Goal: Task Accomplishment & Management: Manage account settings

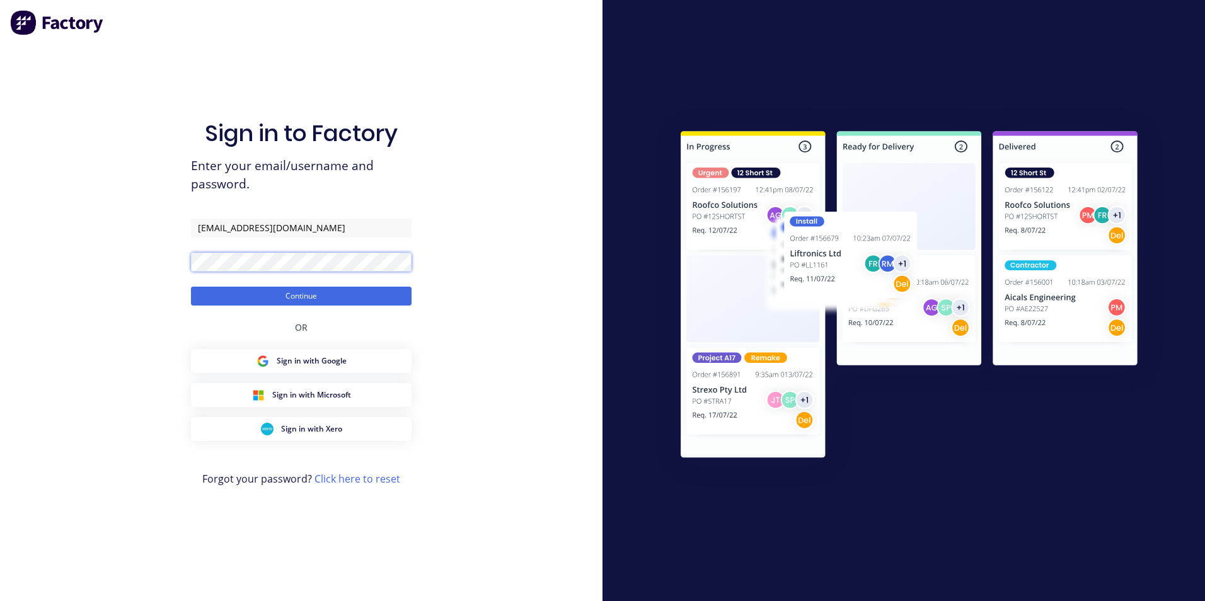
click at [191, 287] on button "Continue" at bounding box center [301, 296] width 221 height 19
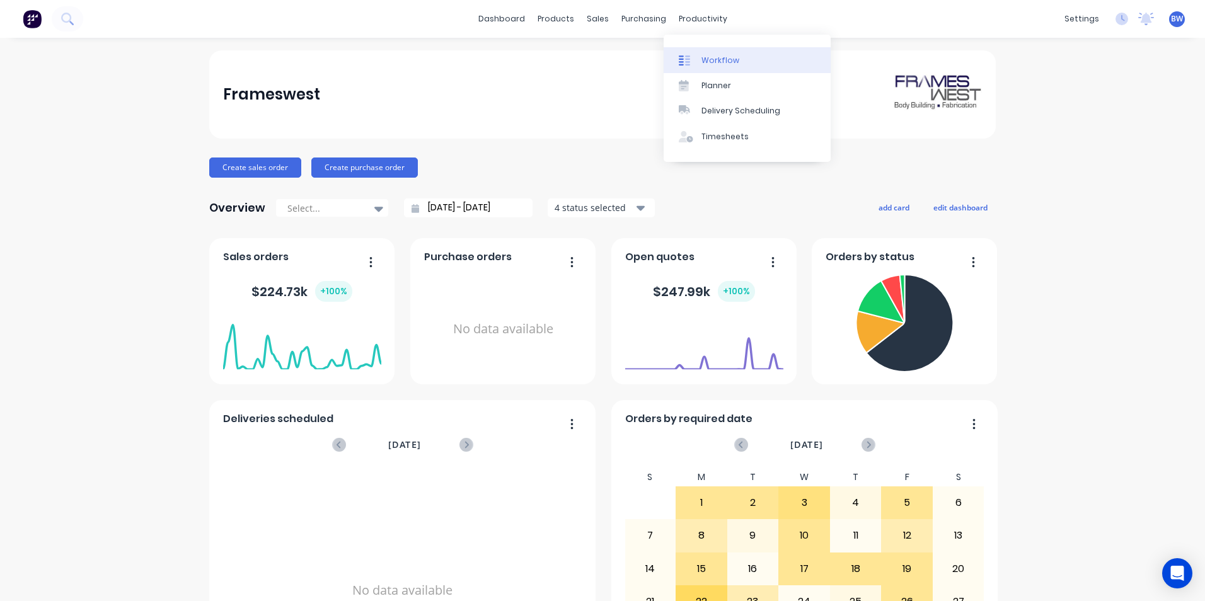
click at [692, 55] on div at bounding box center [688, 60] width 19 height 11
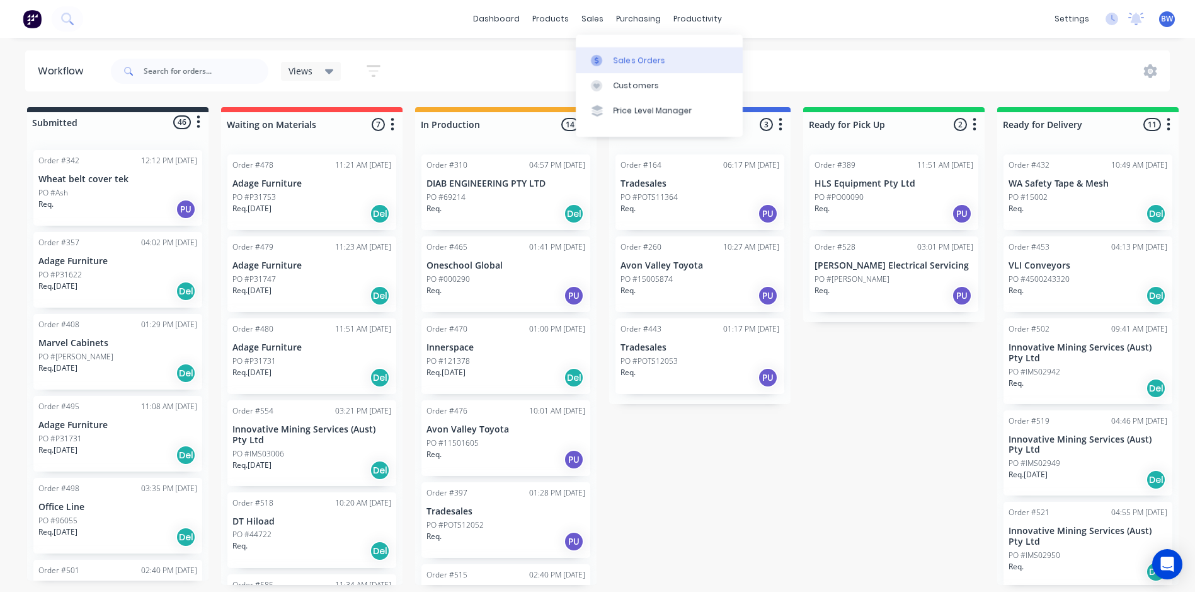
click at [605, 59] on div at bounding box center [600, 60] width 19 height 11
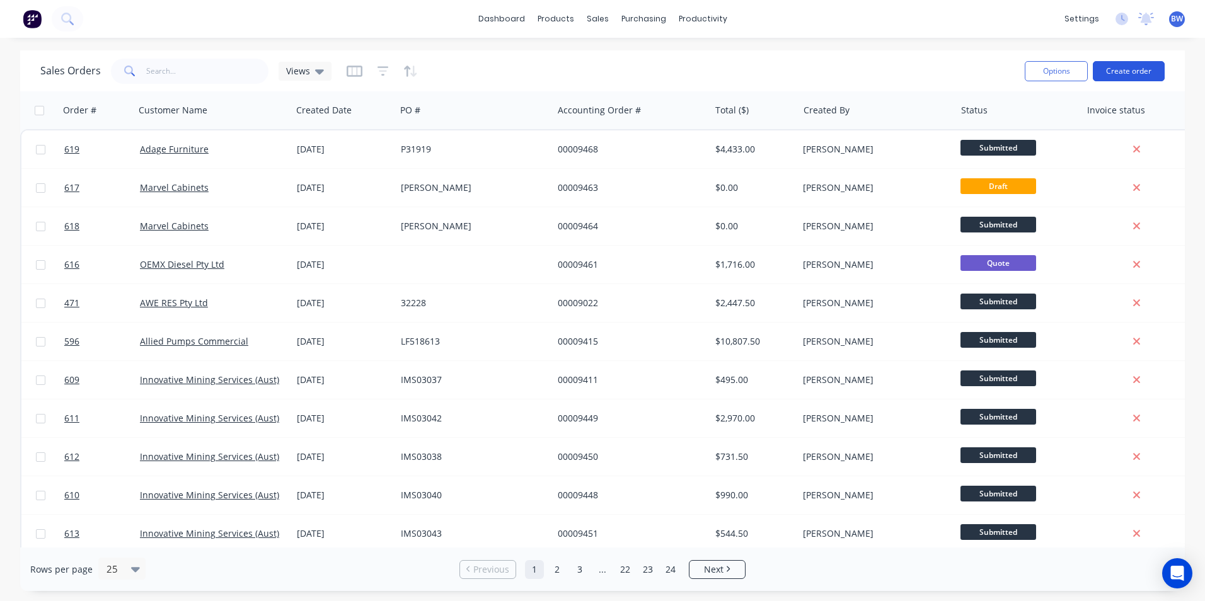
click at [1129, 66] on button "Create order" at bounding box center [1128, 71] width 72 height 20
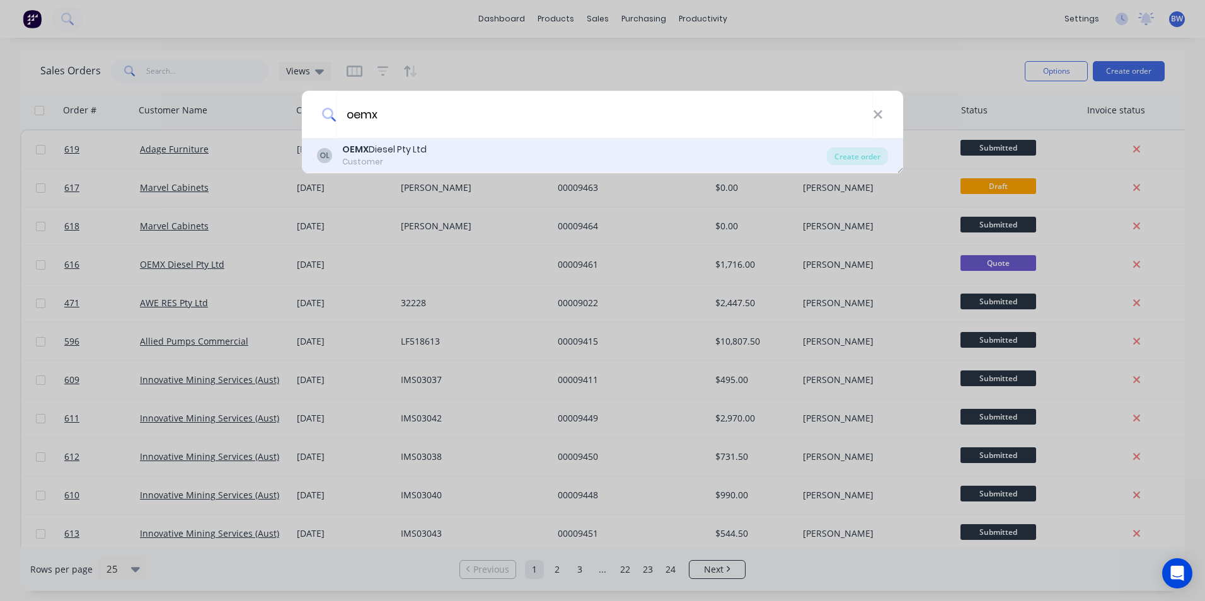
type input "oemx"
click at [462, 145] on div "OL OEMX Diesel Pty Ltd Customer" at bounding box center [572, 155] width 510 height 25
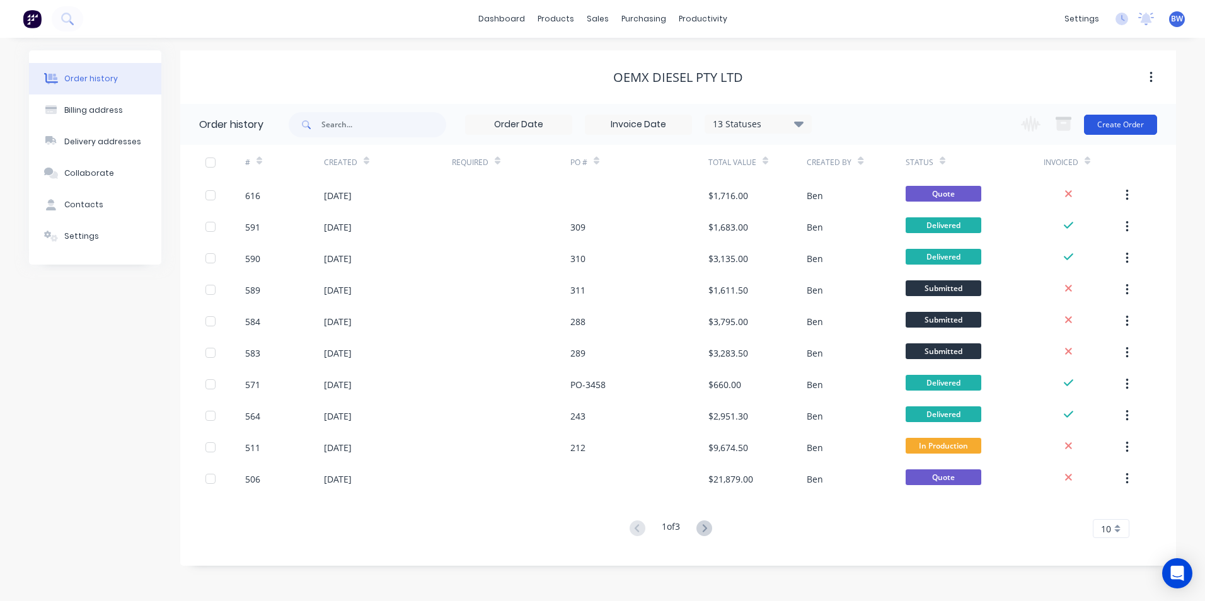
click at [1121, 127] on button "Create Order" at bounding box center [1120, 125] width 73 height 20
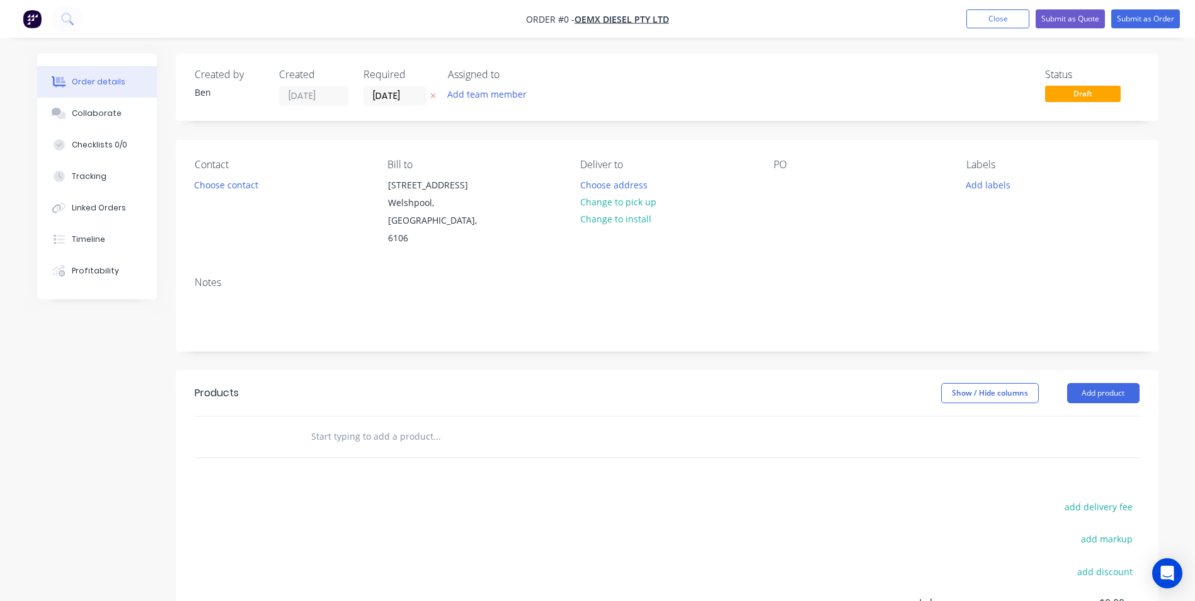
click at [431, 91] on button "button" at bounding box center [433, 96] width 13 height 14
click at [621, 190] on button "Choose address" at bounding box center [613, 184] width 81 height 17
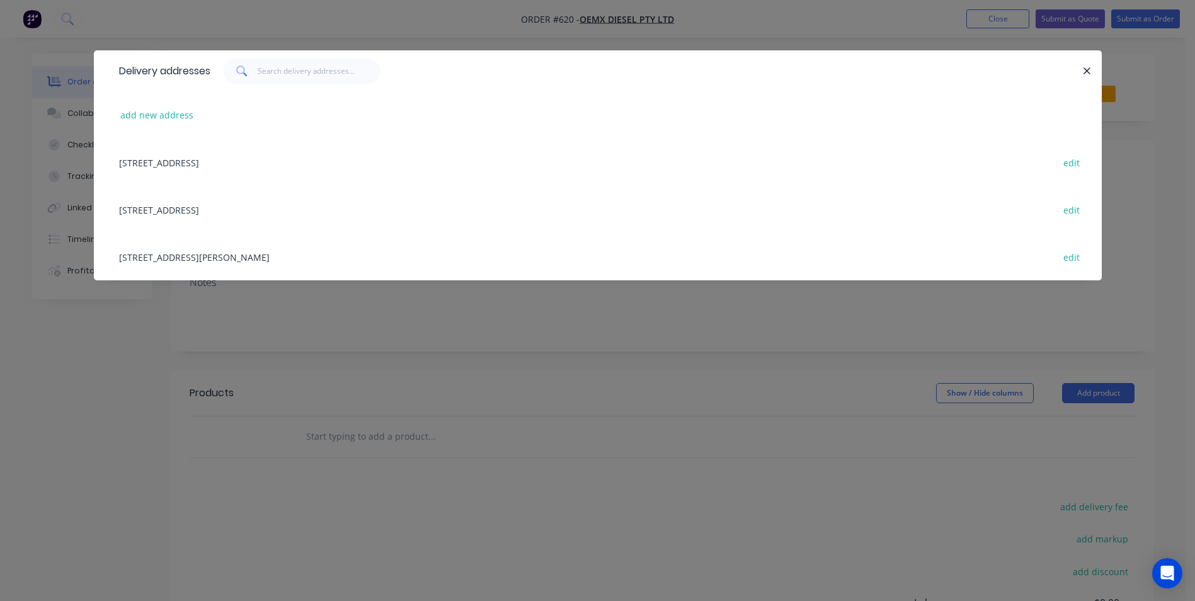
click at [275, 254] on div "[STREET_ADDRESS][PERSON_NAME] edit" at bounding box center [598, 256] width 970 height 47
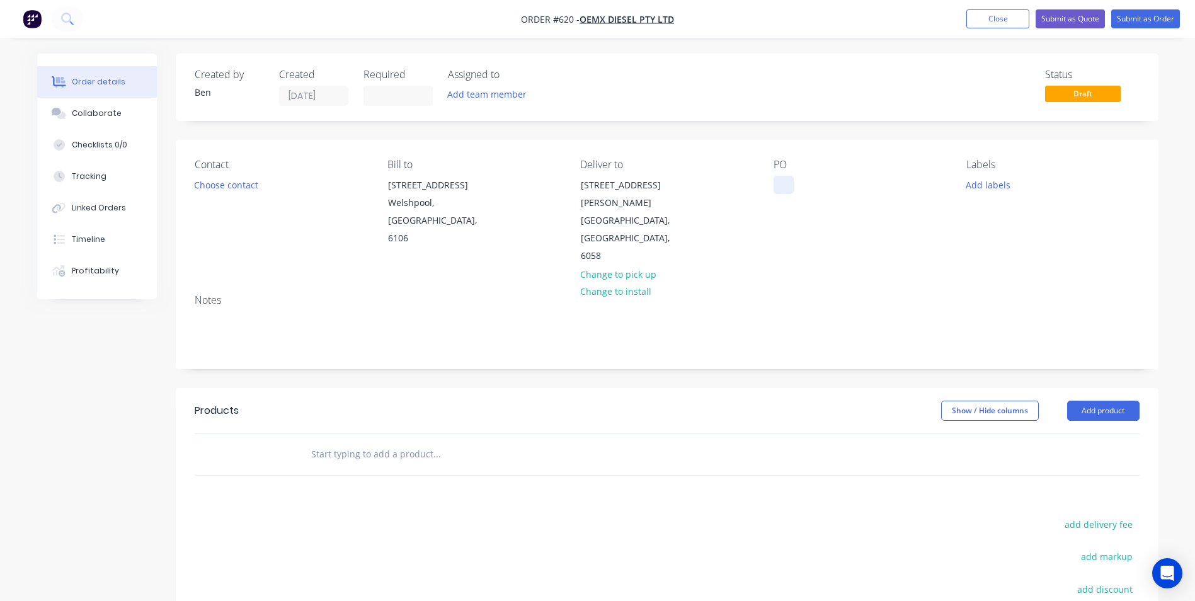
click at [776, 181] on div at bounding box center [784, 185] width 20 height 18
click at [1100, 401] on button "Add product" at bounding box center [1103, 411] width 72 height 20
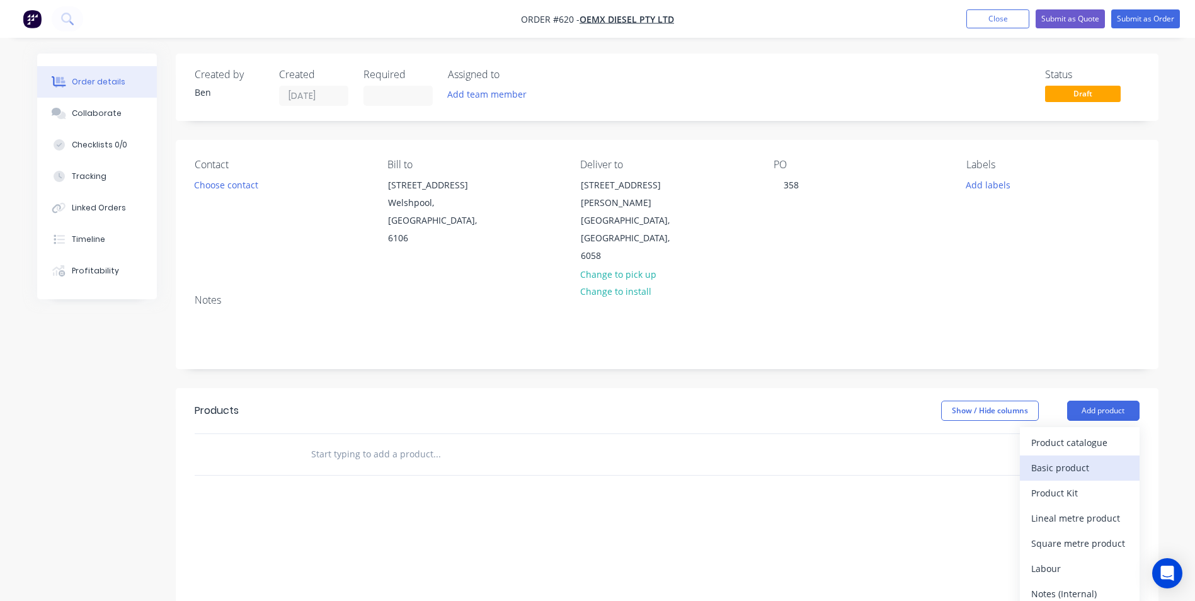
click at [1079, 459] on div "Basic product" at bounding box center [1079, 468] width 97 height 18
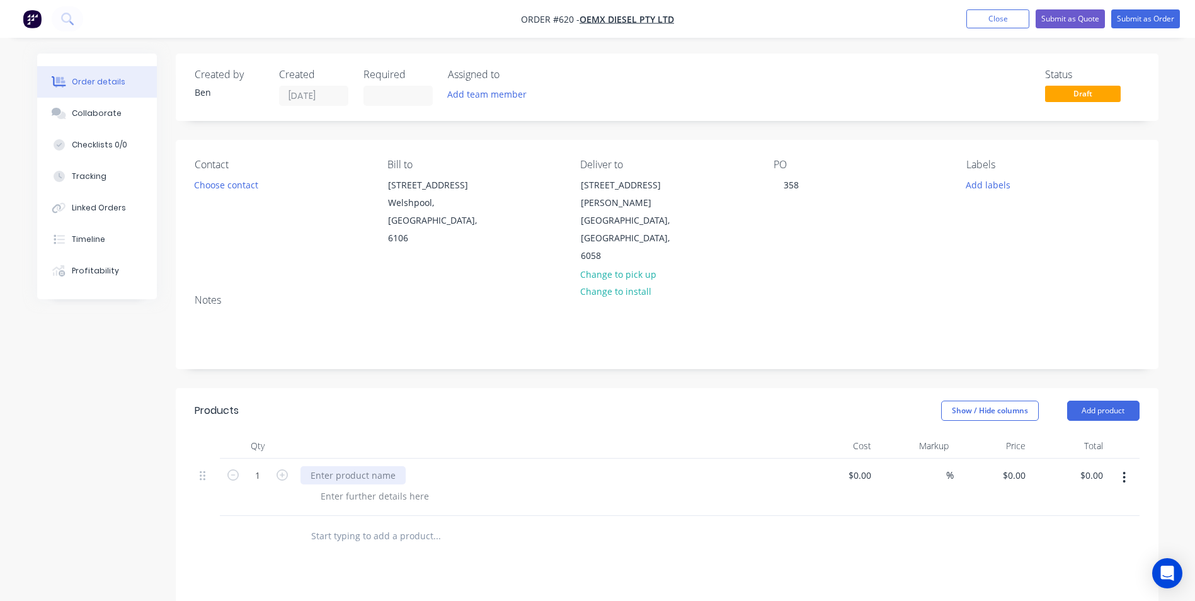
click at [324, 466] on div at bounding box center [353, 475] width 105 height 18
click at [278, 469] on icon "button" at bounding box center [282, 474] width 11 height 11
type input "2"
click at [1010, 459] on div "0 $0.00" at bounding box center [992, 487] width 77 height 57
type input "$350.00"
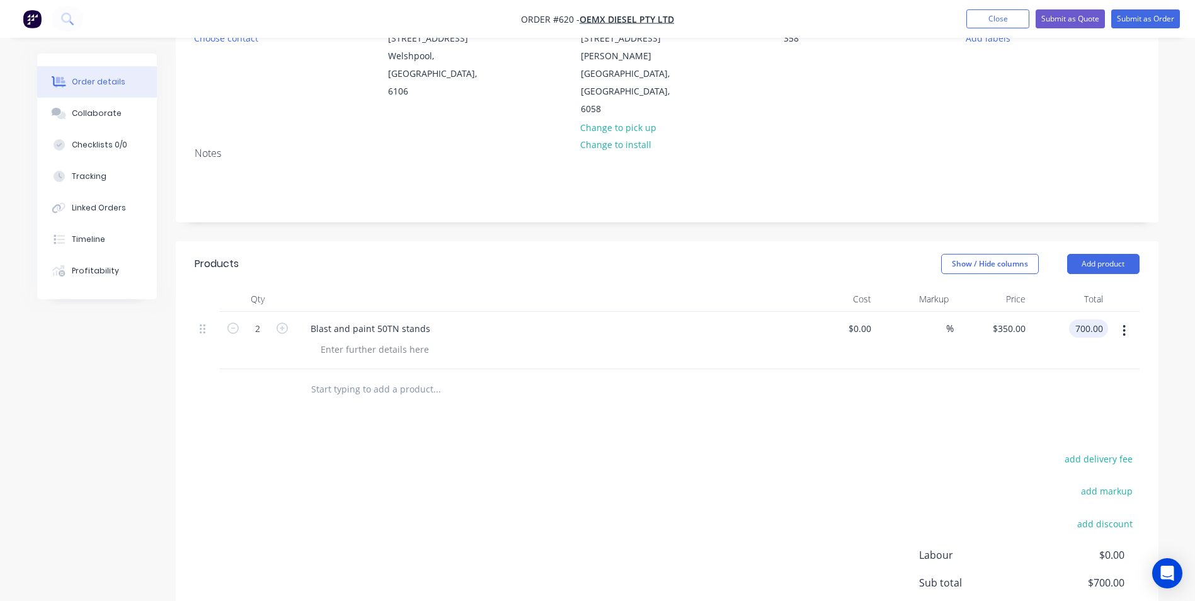
scroll to position [189, 0]
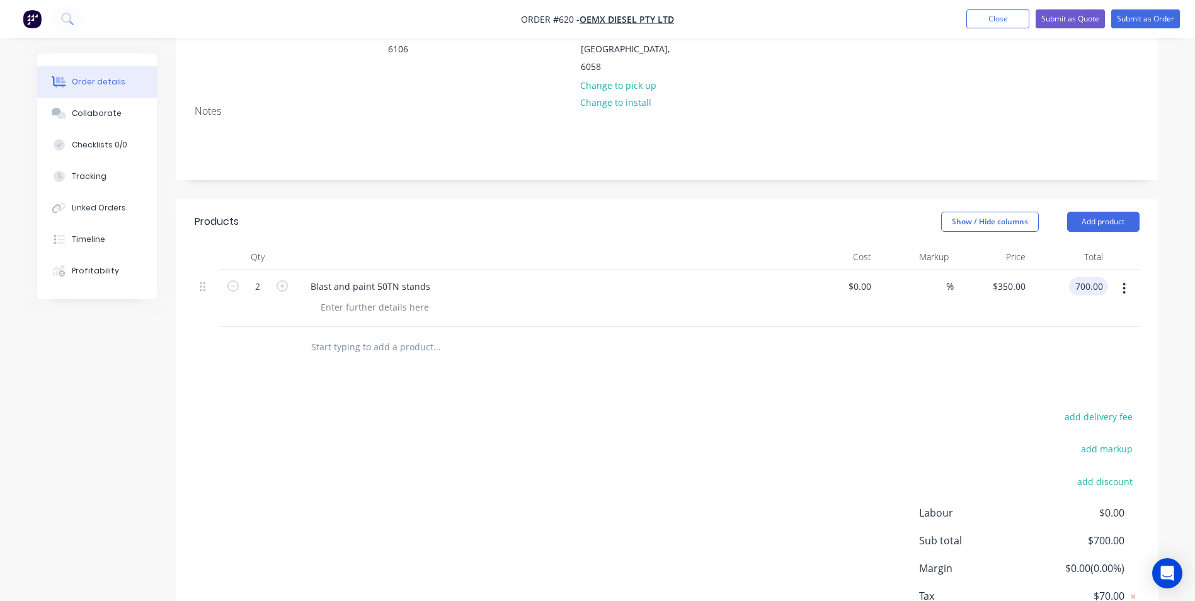
type input "$700.00"
click at [737, 464] on div "add delivery fee add markup add discount Labour $0.00 Sub total $700.00 Margin …" at bounding box center [667, 529] width 945 height 243
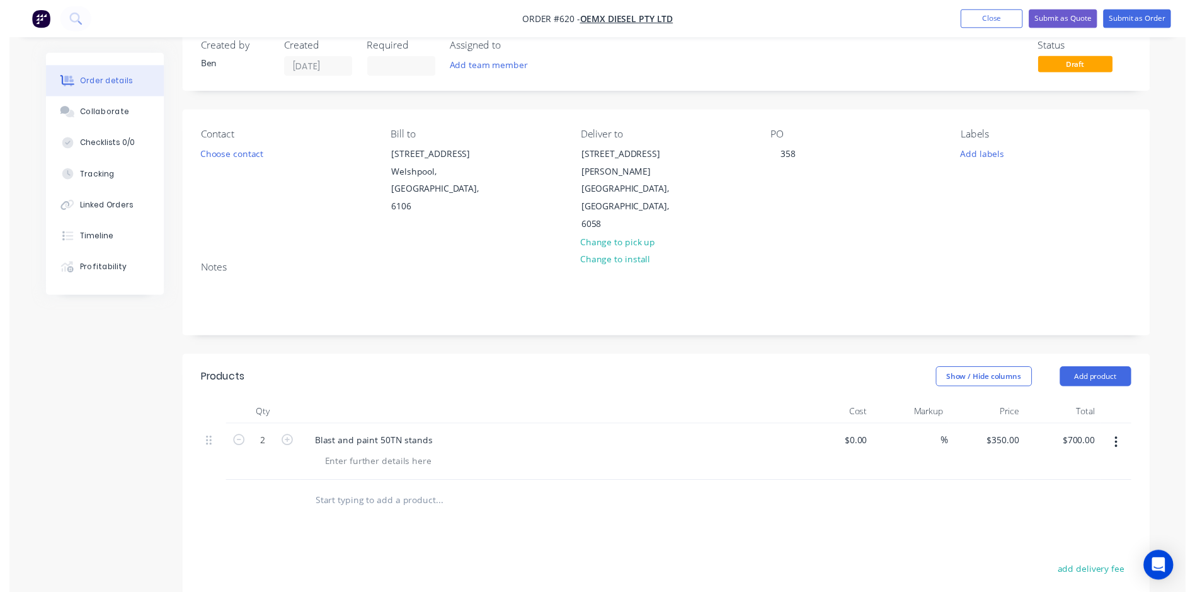
scroll to position [0, 0]
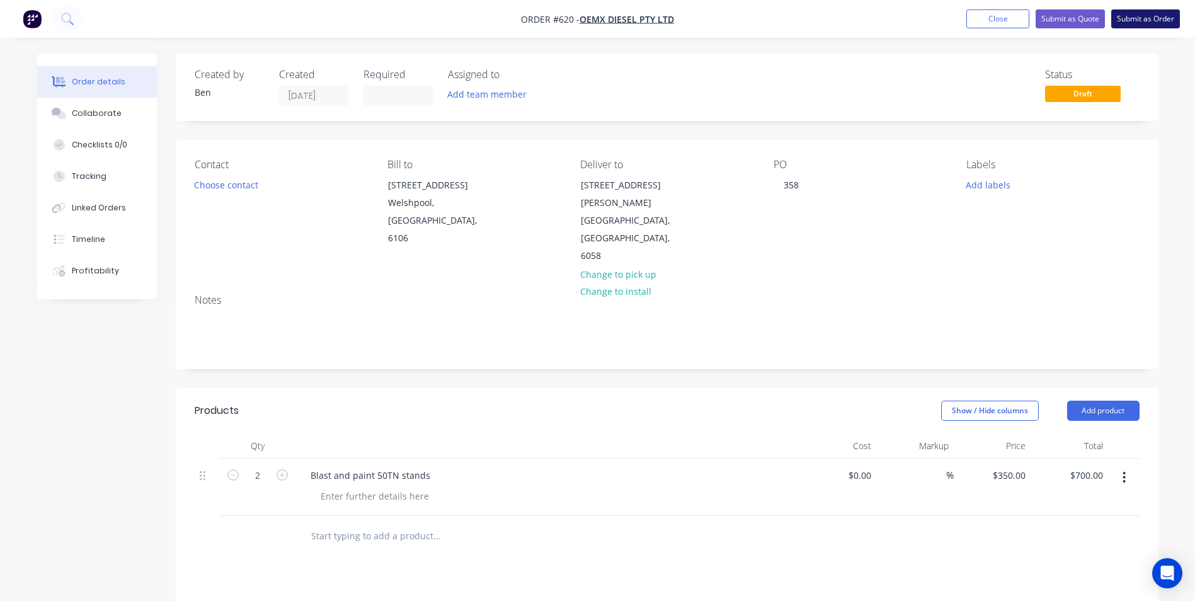
click at [1167, 26] on button "Submit as Order" at bounding box center [1145, 18] width 69 height 19
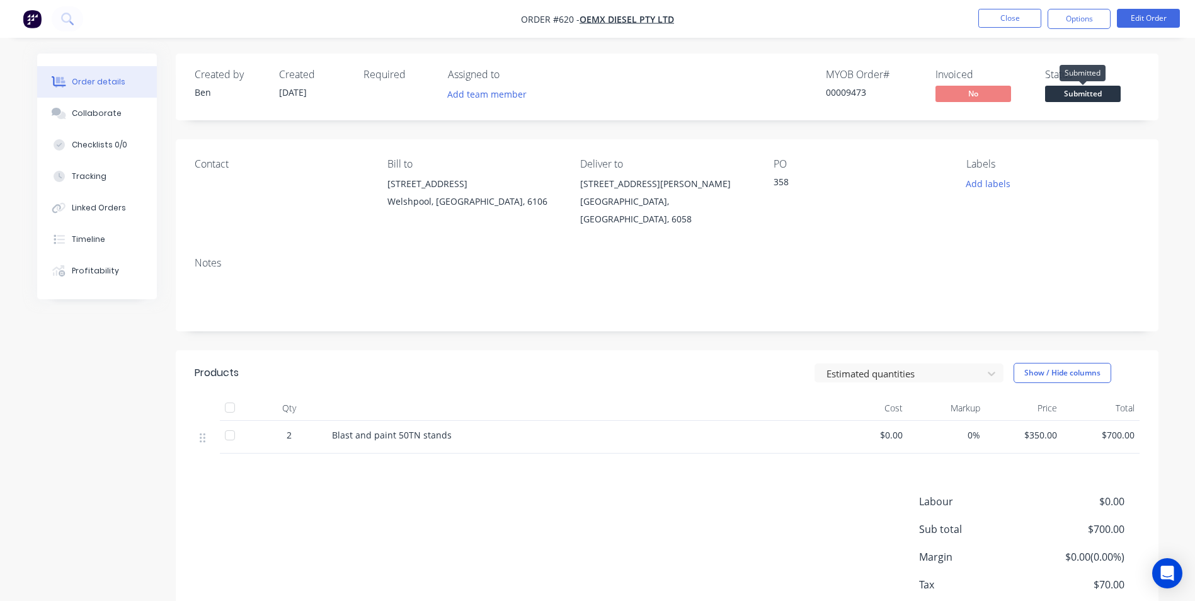
click at [1086, 96] on span "Submitted" at bounding box center [1083, 94] width 76 height 16
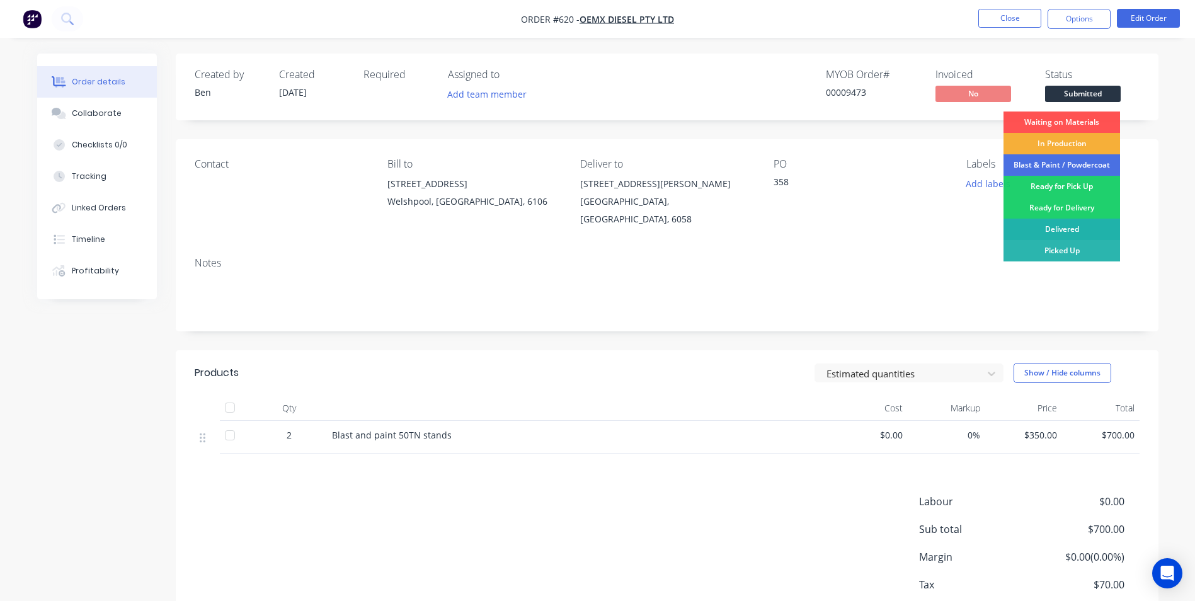
click at [1068, 228] on div "Delivered" at bounding box center [1062, 229] width 117 height 21
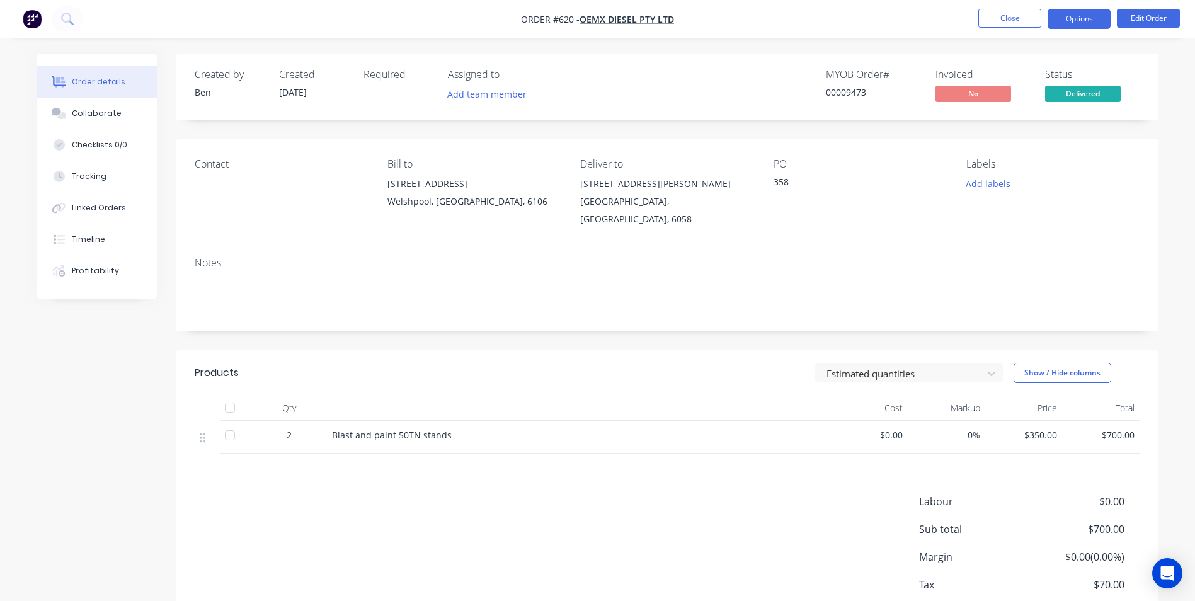
click at [1099, 20] on button "Options" at bounding box center [1079, 19] width 63 height 20
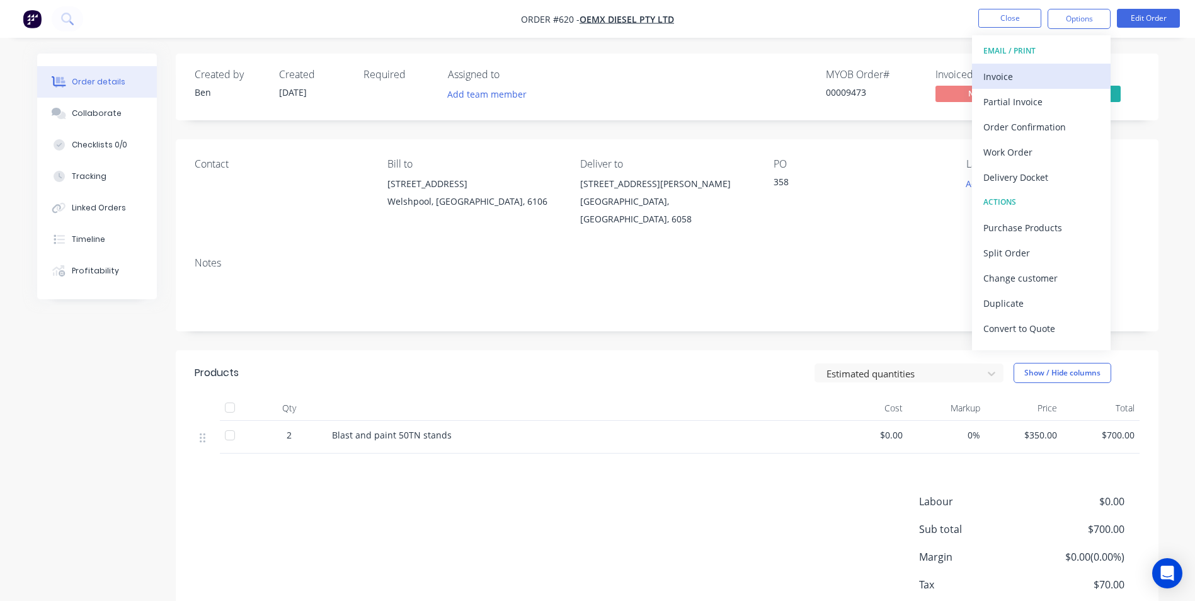
click at [1020, 72] on div "Invoice" at bounding box center [1041, 76] width 116 height 18
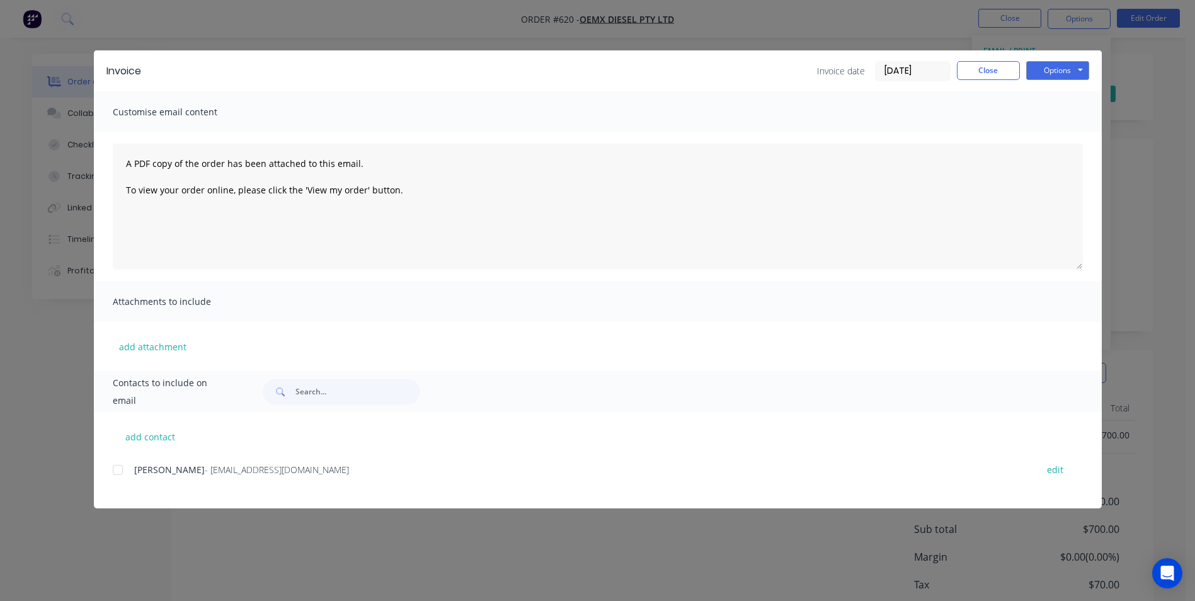
click at [119, 476] on div at bounding box center [117, 469] width 25 height 25
click at [1062, 76] on button "Options" at bounding box center [1057, 70] width 63 height 19
click at [1055, 137] on button "Email" at bounding box center [1066, 134] width 81 height 21
click at [995, 71] on button "Close" at bounding box center [988, 70] width 63 height 19
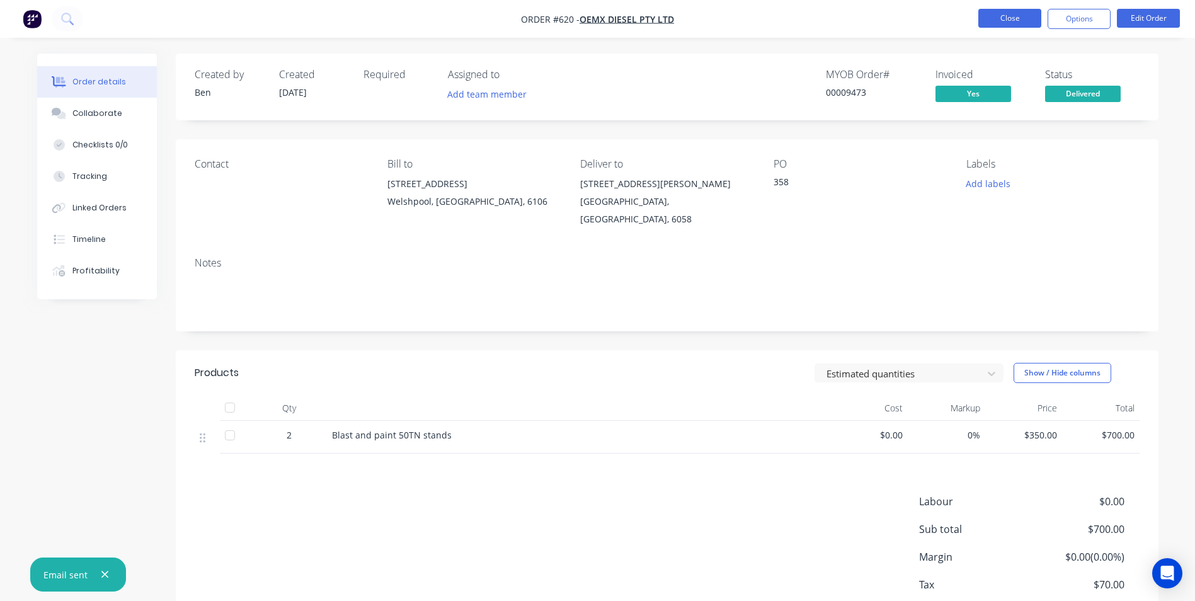
click at [1013, 19] on button "Close" at bounding box center [1009, 18] width 63 height 19
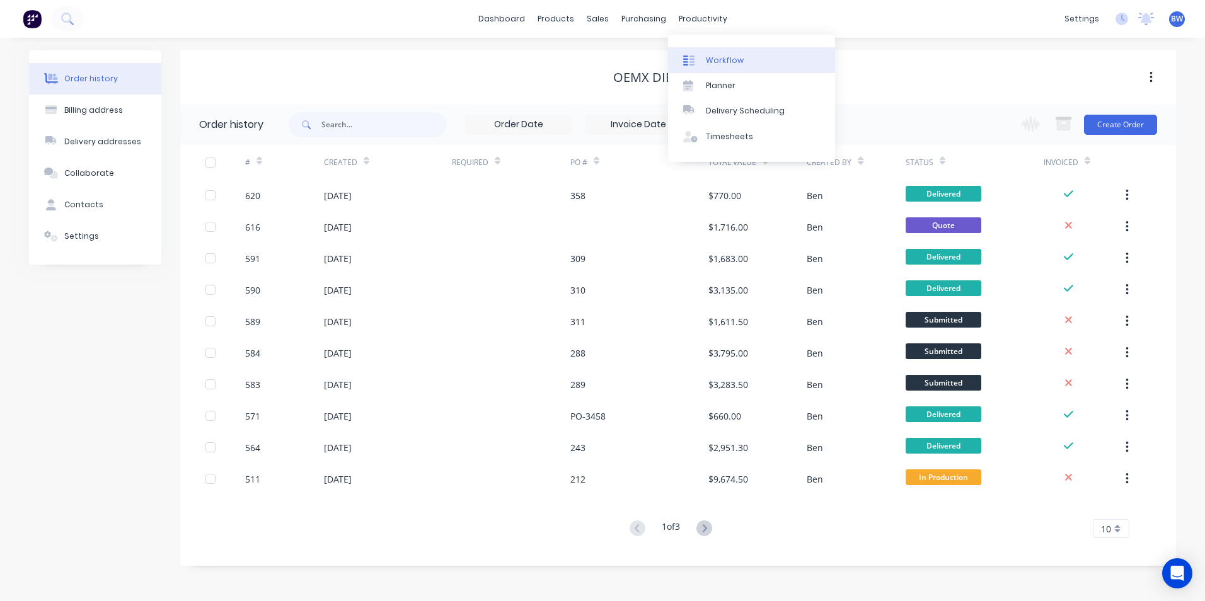
click at [713, 49] on link "Workflow" at bounding box center [751, 59] width 167 height 25
